Goal: Information Seeking & Learning: Learn about a topic

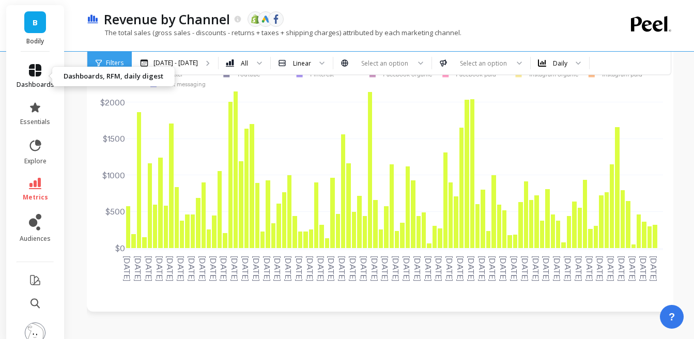
click at [37, 71] on icon at bounding box center [35, 70] width 12 height 12
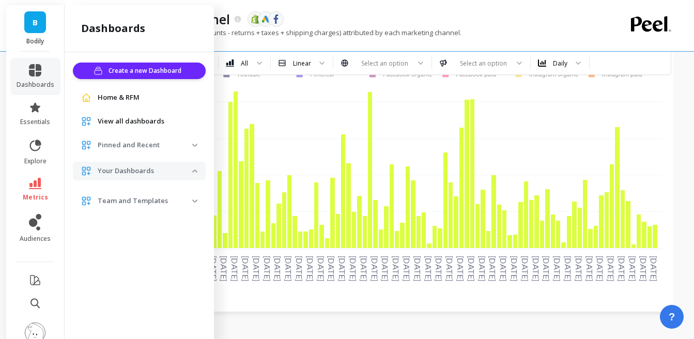
click at [131, 119] on span "View all dashboards" at bounding box center [131, 121] width 67 height 10
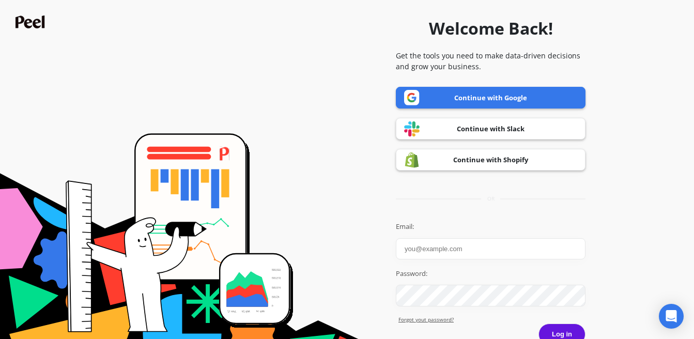
click at [476, 99] on link "Continue with Google" at bounding box center [491, 98] width 190 height 22
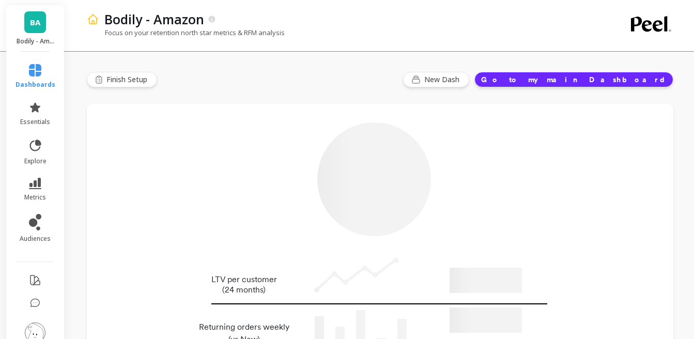
type input "Champions"
type input "2566"
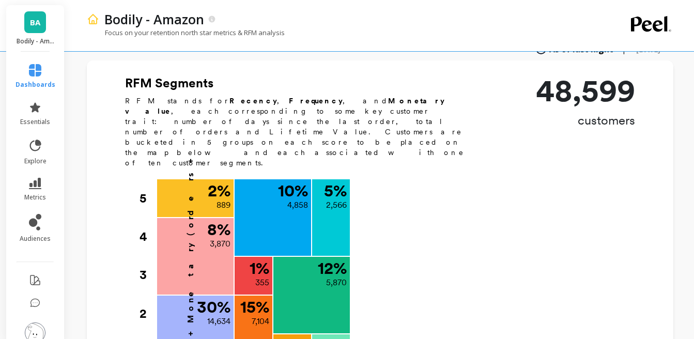
scroll to position [402, 0]
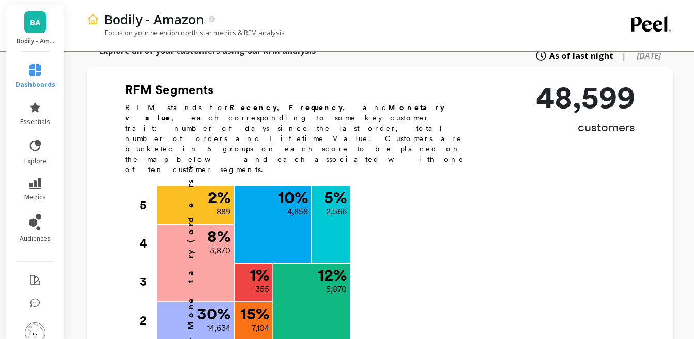
click at [33, 18] on span "BA" at bounding box center [35, 23] width 10 height 12
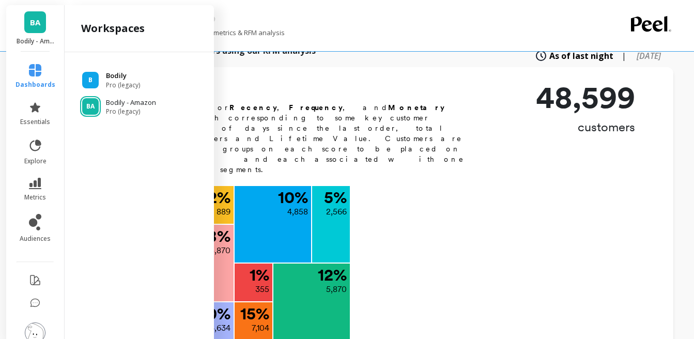
click at [117, 78] on p "Bodily" at bounding box center [123, 76] width 34 height 10
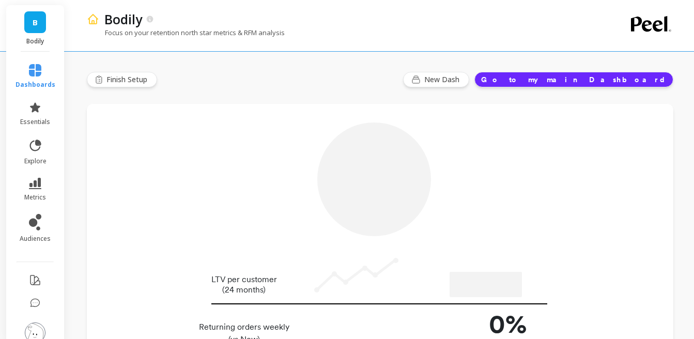
type input "Champions"
type input "16695"
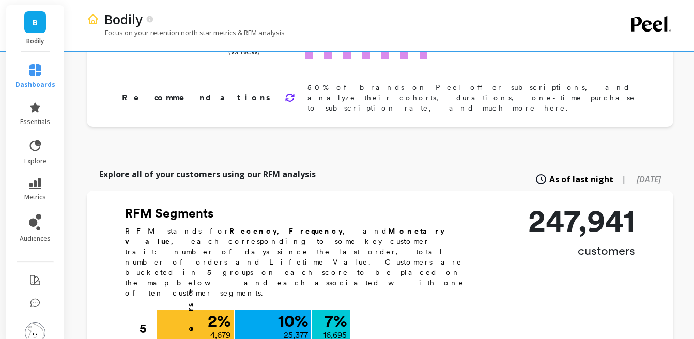
scroll to position [259, 0]
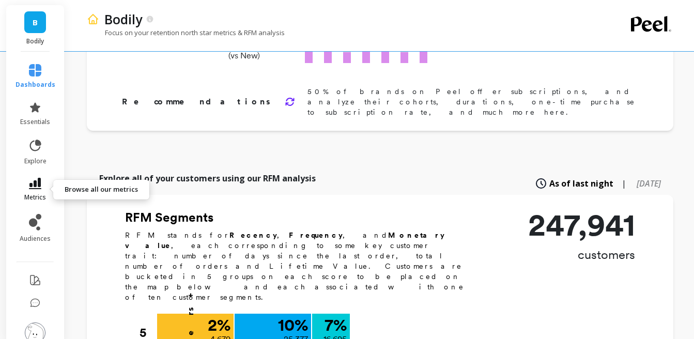
click at [37, 190] on link "metrics" at bounding box center [35, 190] width 40 height 24
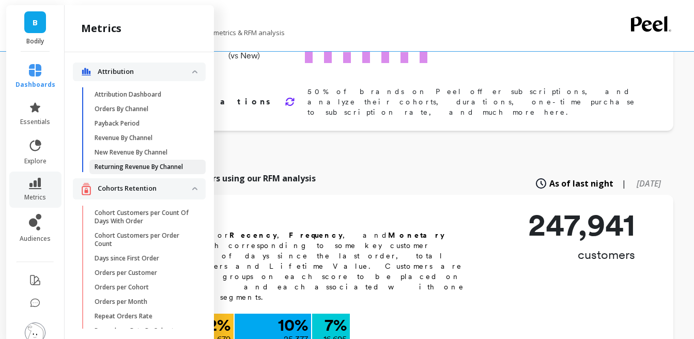
click at [120, 167] on p "Returning Revenue By Channel" at bounding box center [139, 167] width 88 height 8
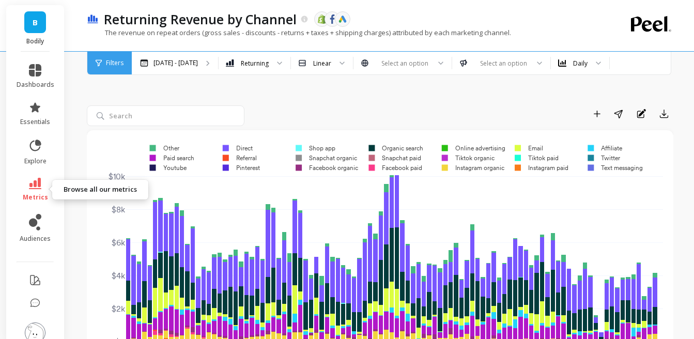
click at [38, 190] on link "metrics" at bounding box center [36, 190] width 38 height 24
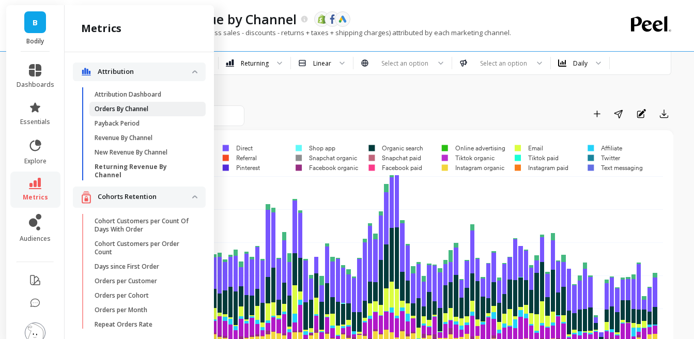
click at [128, 110] on p "Orders By Channel" at bounding box center [122, 109] width 54 height 8
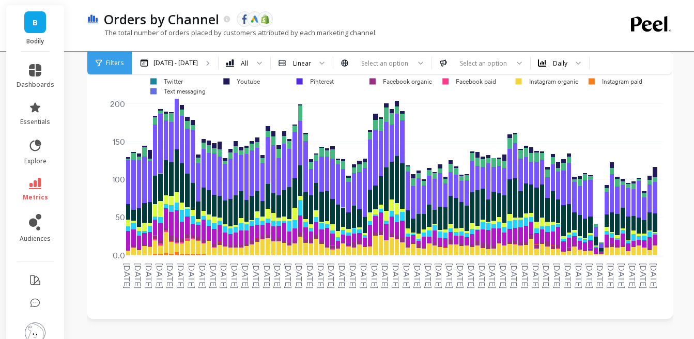
scroll to position [86, 0]
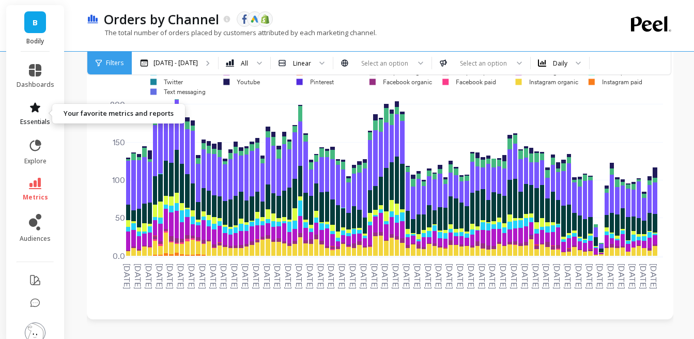
click at [34, 107] on icon at bounding box center [35, 107] width 10 height 10
